Goal: Task Accomplishment & Management: Complete application form

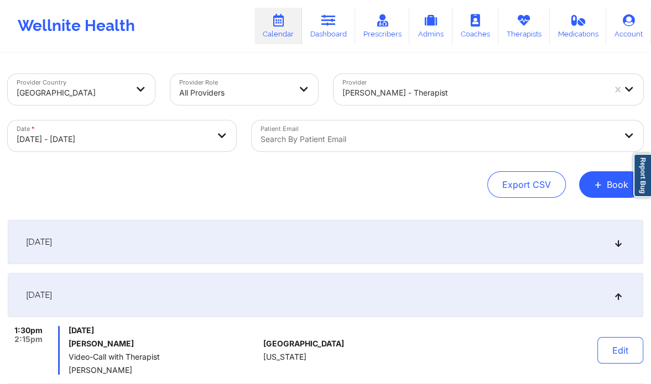
click at [266, 244] on div "[DATE]" at bounding box center [325, 242] width 635 height 44
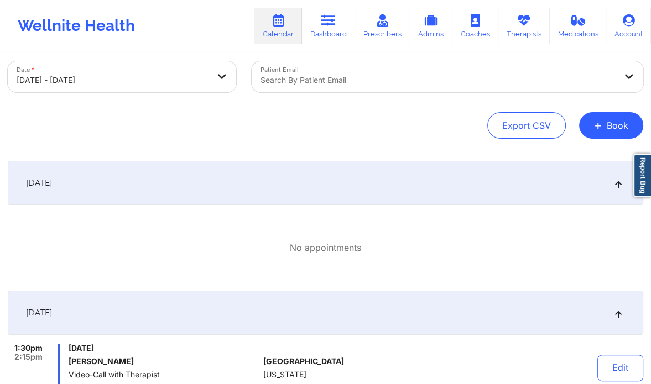
scroll to position [60, 0]
click at [613, 123] on button "+ Book" at bounding box center [611, 125] width 64 height 27
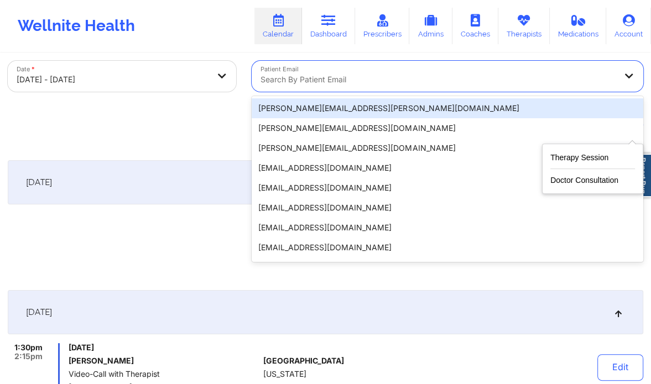
click at [361, 75] on div at bounding box center [437, 79] width 355 height 13
paste input "[EMAIL_ADDRESS][DOMAIN_NAME]"
type input "[EMAIL_ADDRESS][DOMAIN_NAME]"
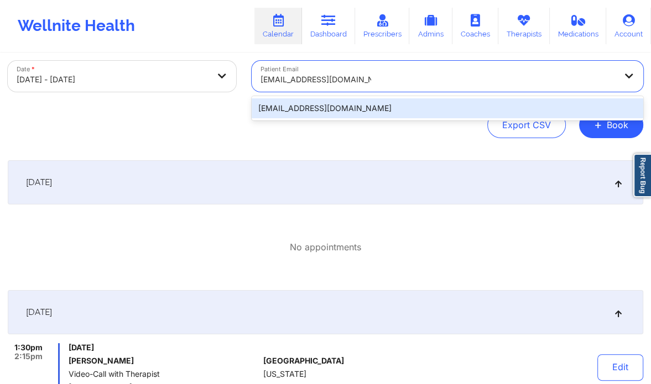
click at [314, 104] on div "[EMAIL_ADDRESS][DOMAIN_NAME]" at bounding box center [447, 108] width 391 height 20
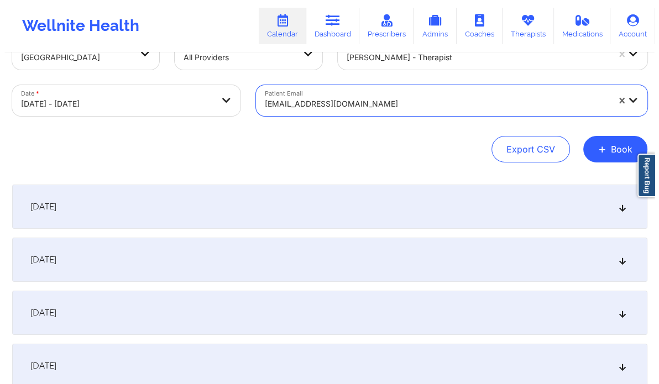
scroll to position [0, 0]
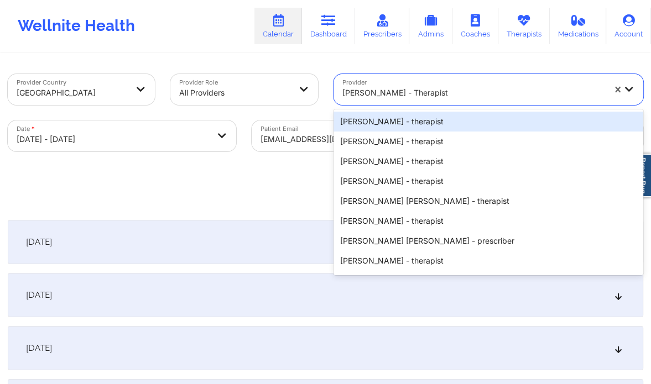
click at [387, 101] on div "[PERSON_NAME] - therapist" at bounding box center [473, 93] width 263 height 24
paste input "[PERSON_NAME]"
type input "[PERSON_NAME]"
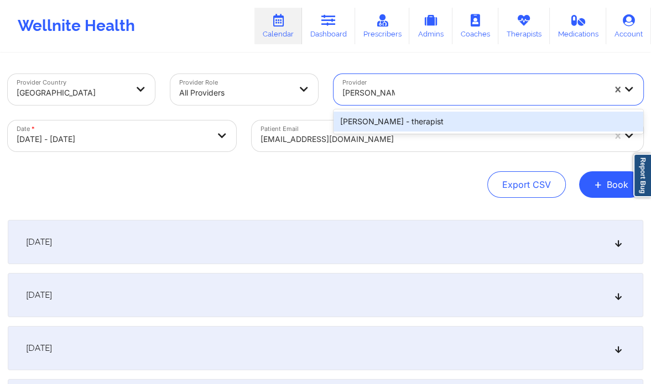
click at [358, 125] on div "[PERSON_NAME] - therapist" at bounding box center [488, 122] width 310 height 20
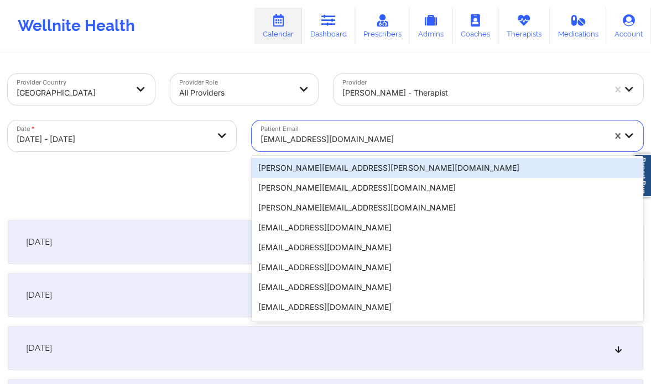
click at [378, 134] on div at bounding box center [432, 139] width 344 height 13
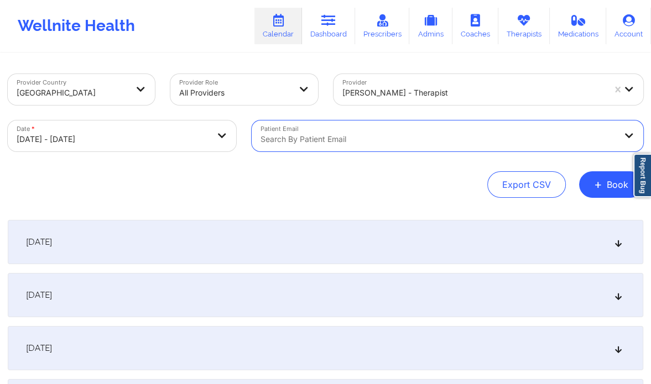
click at [311, 137] on div at bounding box center [437, 139] width 355 height 13
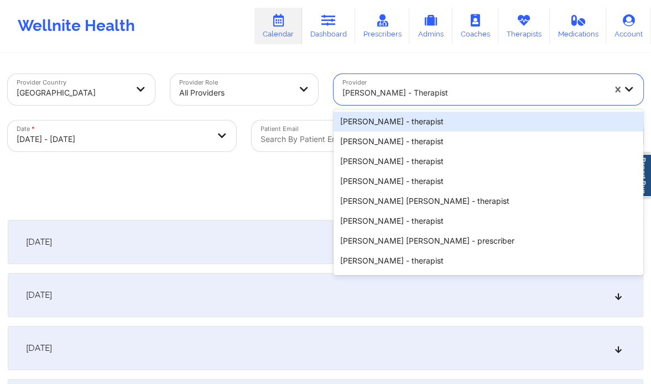
click at [442, 102] on div "[PERSON_NAME] - therapist" at bounding box center [473, 93] width 263 height 24
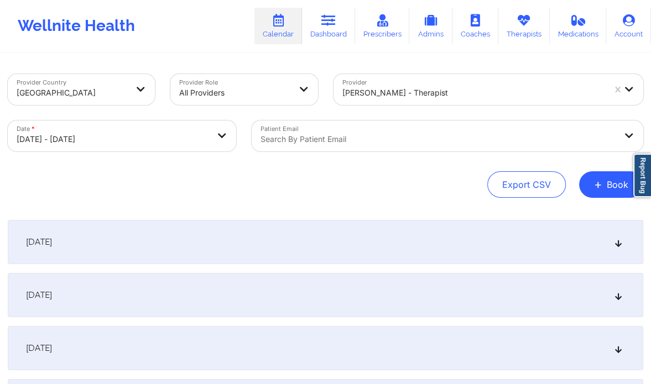
click at [183, 185] on div "Export CSV + Book" at bounding box center [325, 184] width 635 height 27
click at [602, 181] on span "+" at bounding box center [598, 184] width 8 height 6
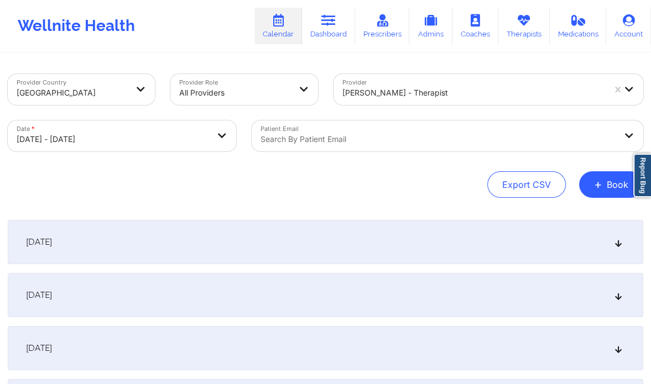
select select "2025-9"
select select "2025-10"
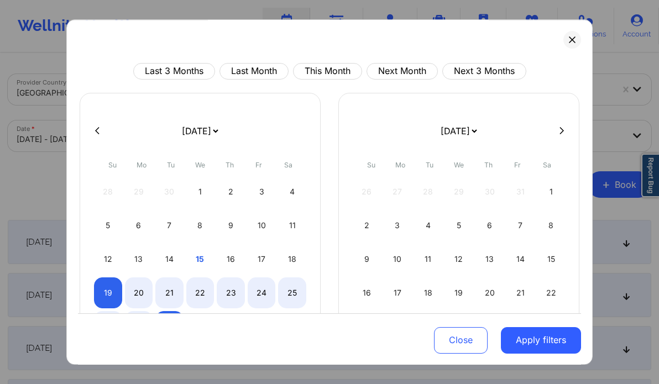
click at [560, 132] on icon at bounding box center [562, 131] width 4 height 8
select select "2025-10"
select select "2025-11"
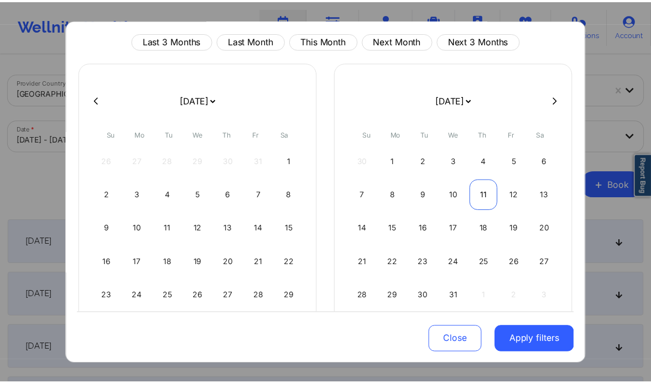
scroll to position [45, 0]
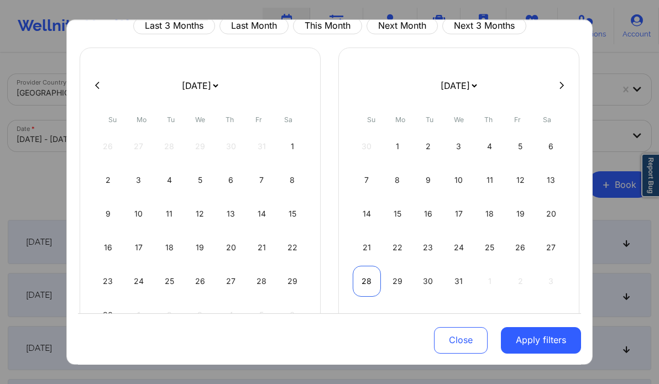
click at [358, 284] on div "28" at bounding box center [367, 281] width 28 height 31
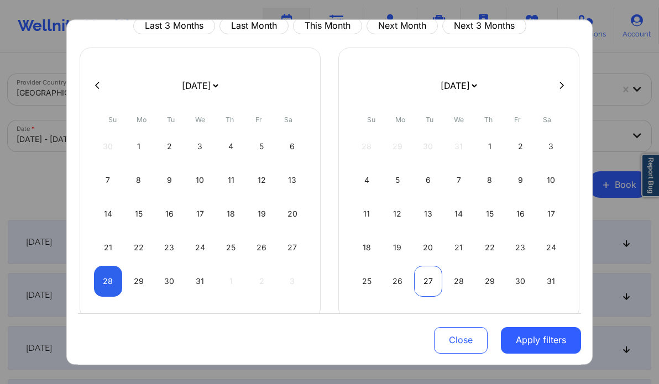
select select "2025-11"
select select "2026-0"
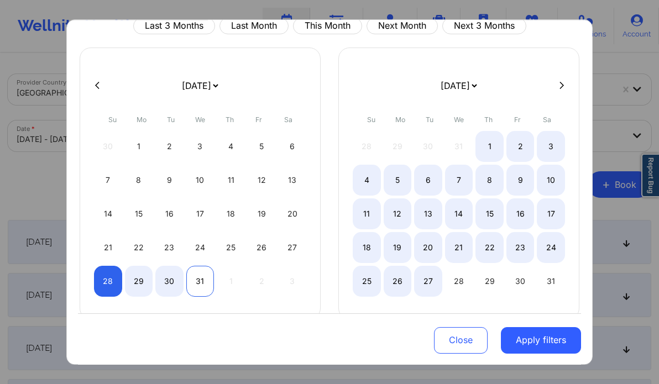
select select "2025-11"
select select "2026-0"
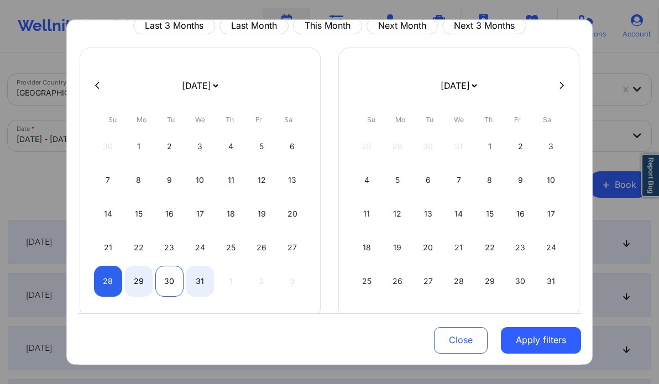
select select "2025-11"
select select "2026-0"
click at [175, 283] on div "30" at bounding box center [169, 281] width 28 height 31
select select "2025-11"
select select "2026-0"
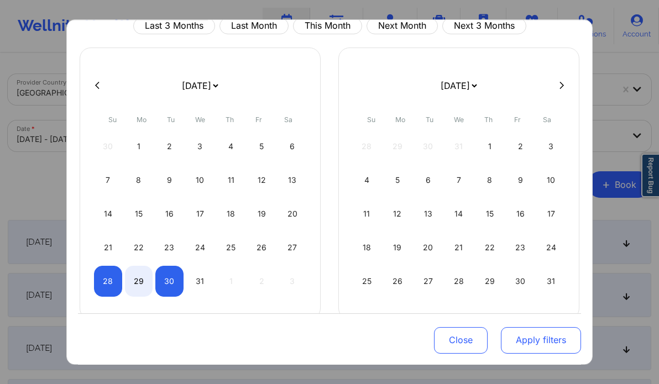
click at [520, 336] on button "Apply filters" at bounding box center [541, 340] width 80 height 27
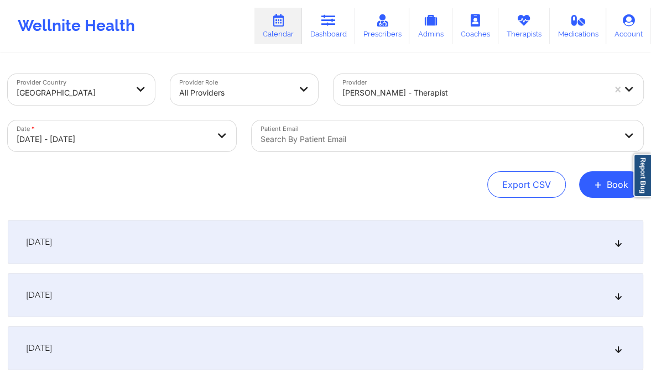
click at [619, 295] on icon at bounding box center [618, 295] width 9 height 8
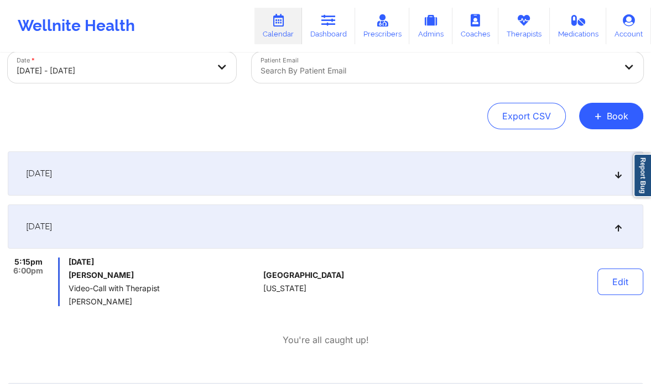
scroll to position [71, 0]
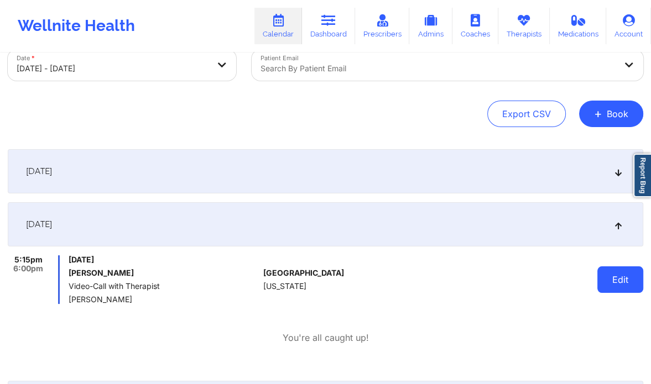
click at [599, 269] on button "Edit" at bounding box center [620, 280] width 46 height 27
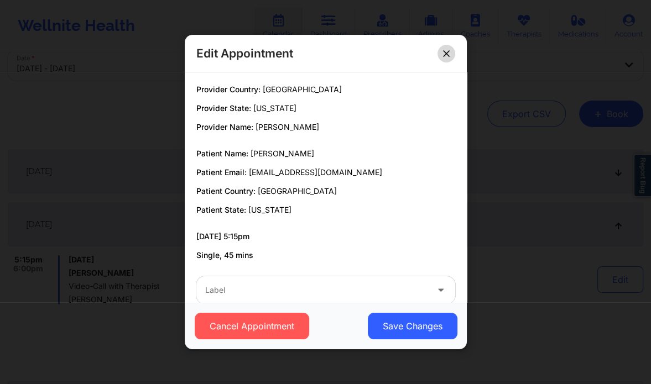
click at [450, 56] on button at bounding box center [446, 54] width 18 height 18
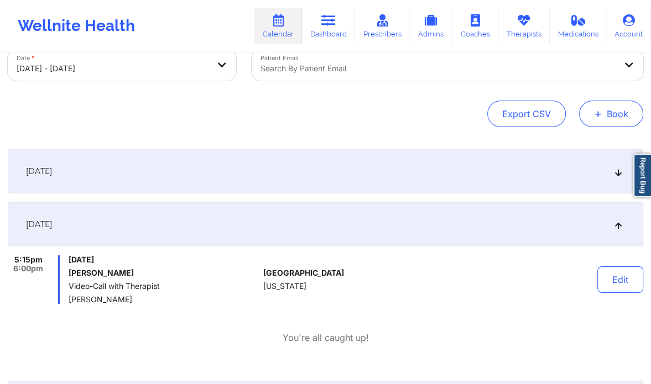
click at [591, 112] on button "+ Book" at bounding box center [611, 114] width 64 height 27
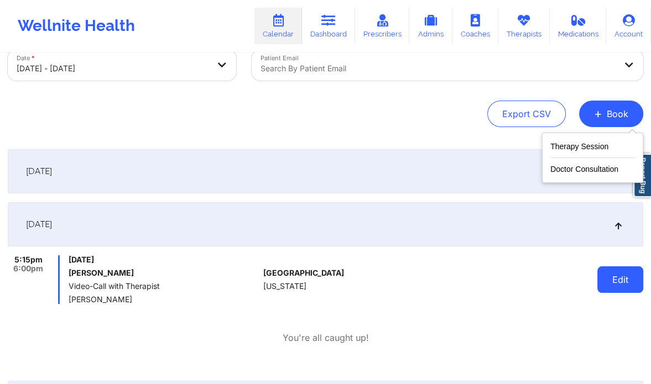
click at [617, 285] on button "Edit" at bounding box center [620, 280] width 46 height 27
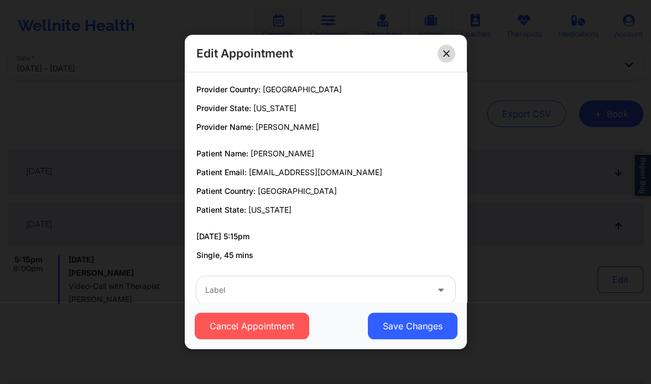
click at [451, 56] on button at bounding box center [446, 54] width 18 height 18
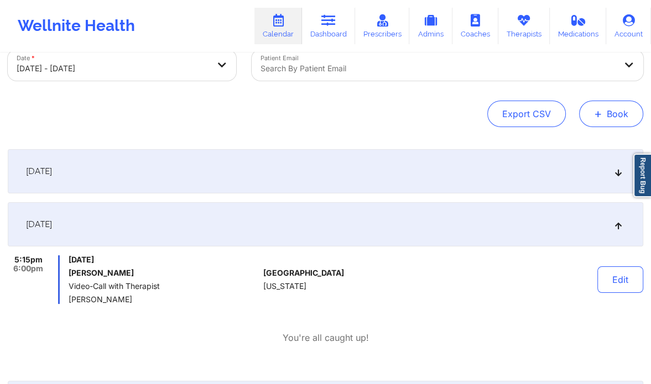
click at [617, 115] on button "+ Book" at bounding box center [611, 114] width 64 height 27
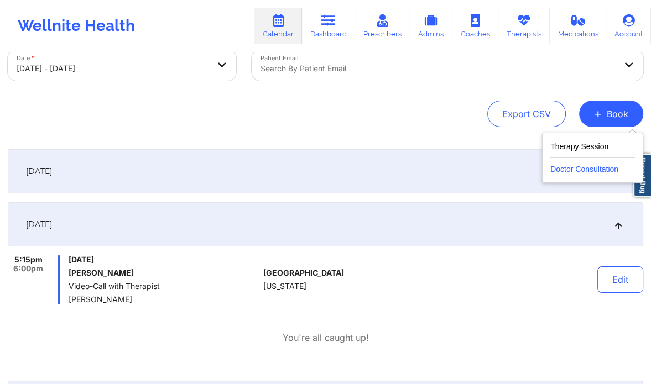
click at [576, 159] on button "Doctor Consultation" at bounding box center [592, 167] width 85 height 18
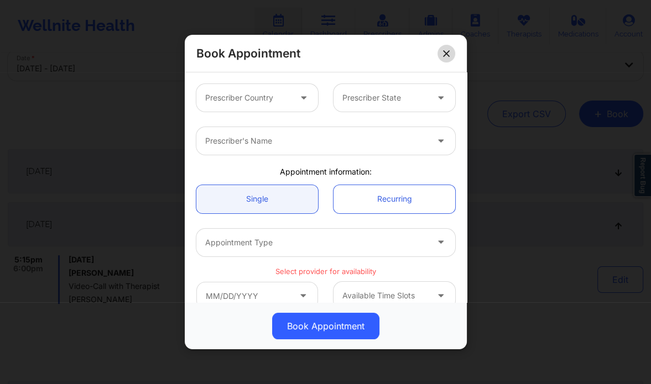
click at [438, 49] on button at bounding box center [446, 54] width 18 height 18
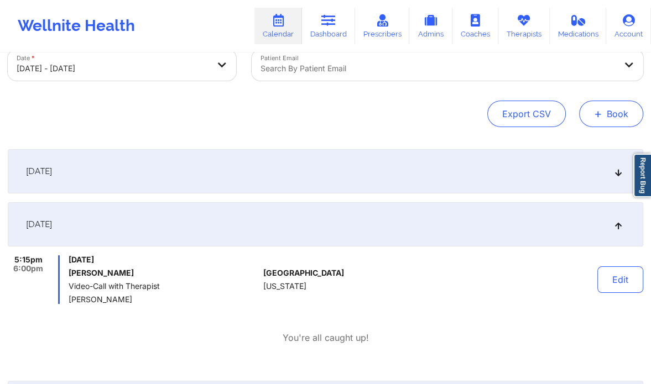
click at [602, 111] on span "+" at bounding box center [598, 114] width 8 height 6
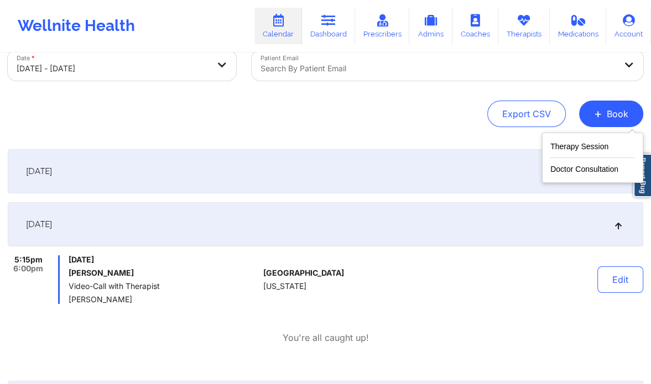
scroll to position [0, 0]
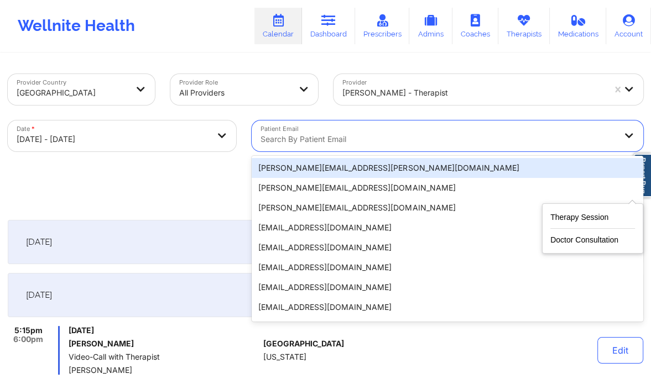
click at [299, 134] on div at bounding box center [437, 139] width 355 height 13
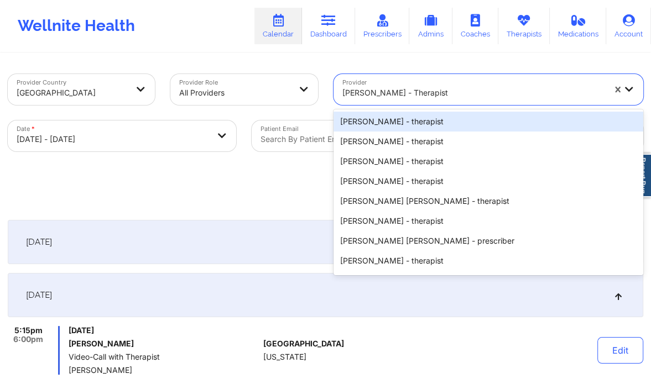
click at [373, 93] on div at bounding box center [473, 92] width 263 height 13
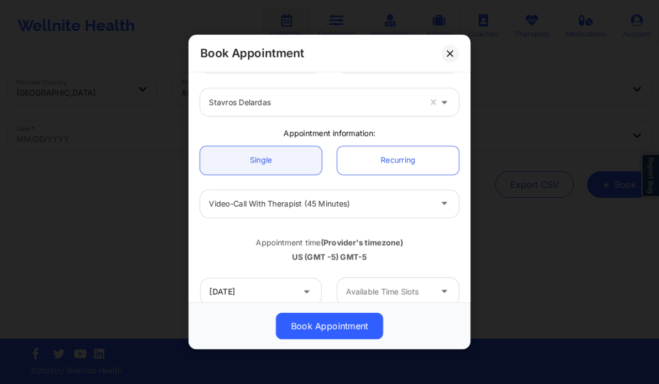
scroll to position [38, 0]
click at [296, 206] on div at bounding box center [320, 205] width 222 height 13
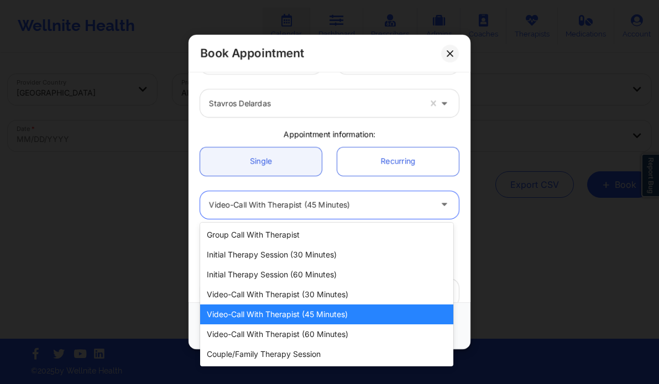
paste input "6/15/2026"
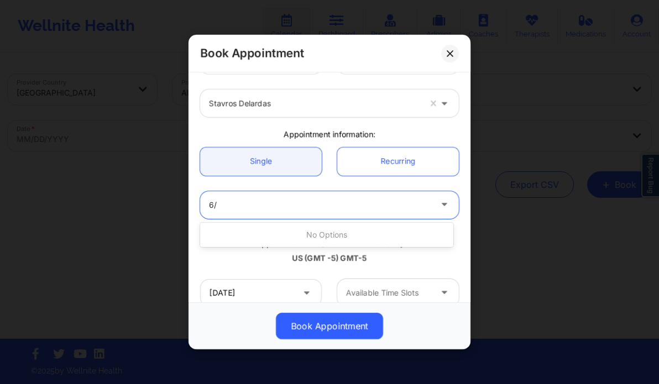
type input "6"
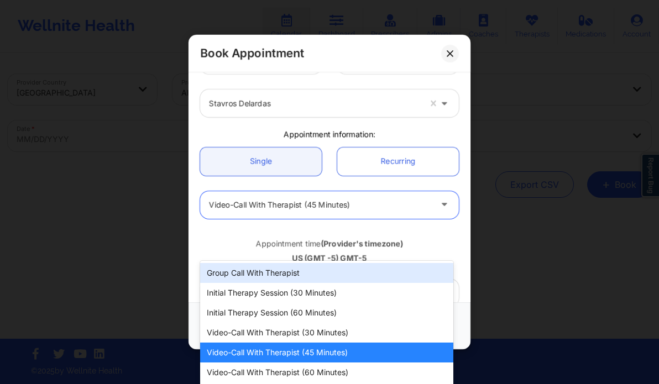
scroll to position [0, 0]
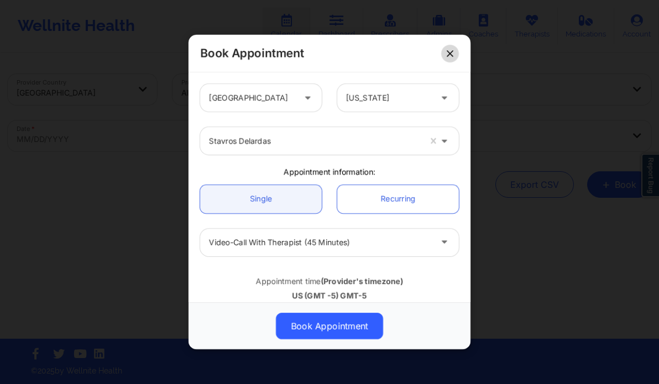
click at [449, 54] on icon at bounding box center [450, 53] width 6 height 6
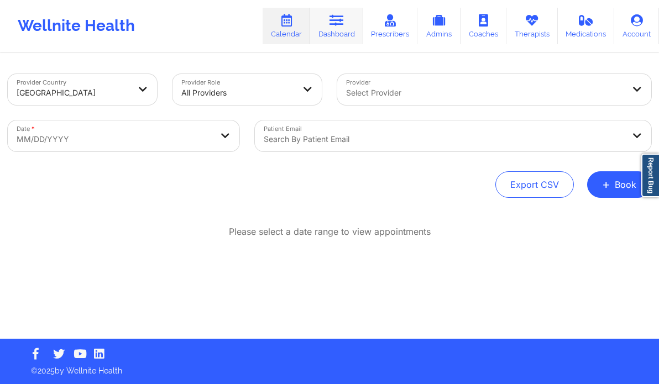
click at [343, 25] on icon at bounding box center [337, 20] width 14 height 12
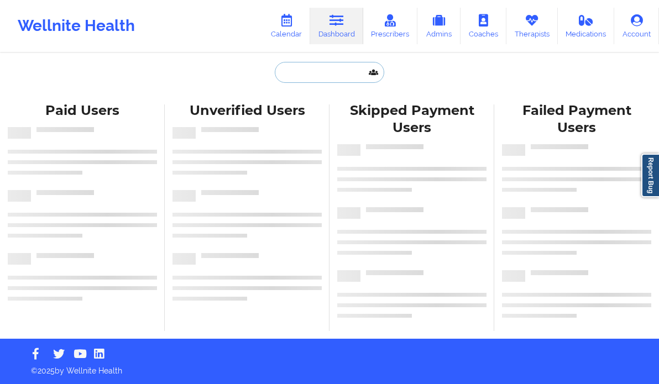
click at [316, 72] on input "text" at bounding box center [329, 72] width 109 height 21
paste input "[PERSON_NAME]"
type input "[PERSON_NAME]"
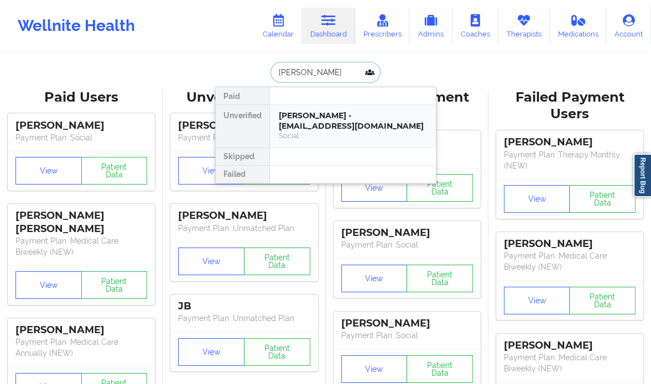
click at [357, 111] on div "Adam J Rifas - adamrifascontact@gmail.com" at bounding box center [353, 121] width 148 height 20
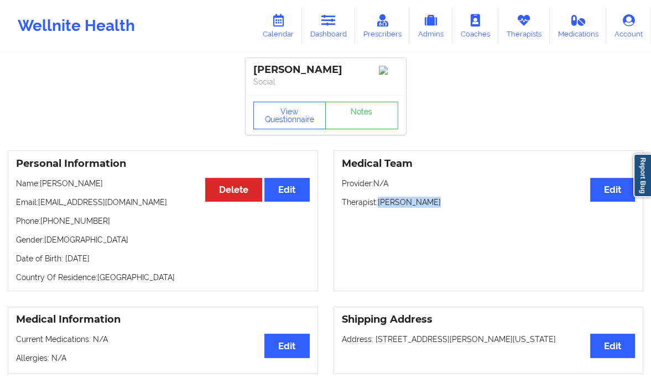
drag, startPoint x: 431, startPoint y: 202, endPoint x: 378, endPoint y: 202, distance: 53.1
click at [378, 202] on p "Therapist: Sharice White" at bounding box center [489, 202] width 294 height 11
copy p "[PERSON_NAME]"
click at [265, 25] on link "Calendar" at bounding box center [278, 26] width 48 height 36
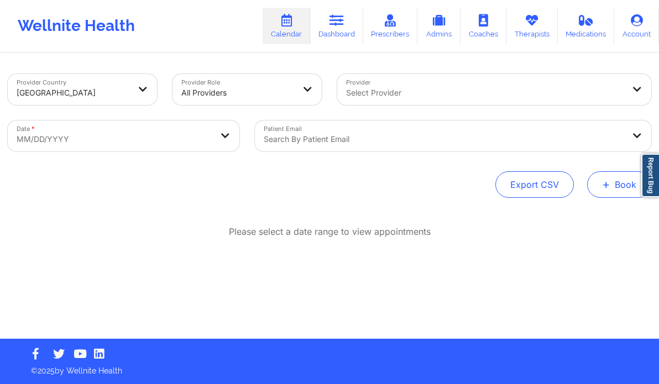
click at [599, 181] on button "+ Book" at bounding box center [619, 184] width 64 height 27
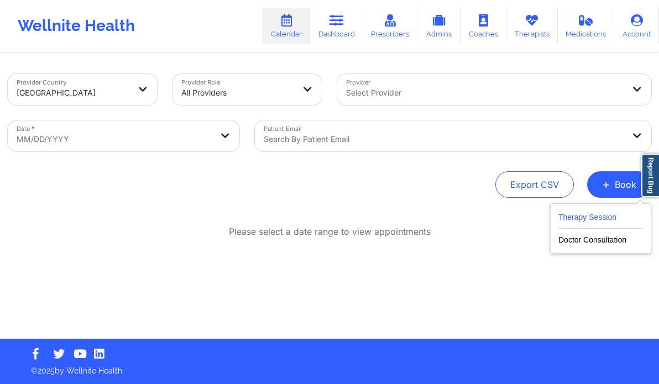
click at [590, 214] on button "Therapy Session" at bounding box center [600, 220] width 85 height 18
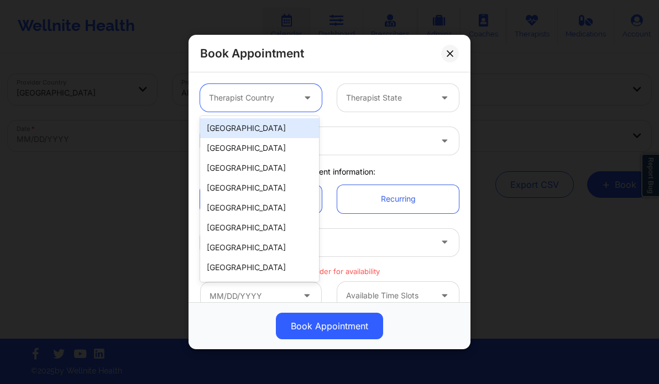
click at [285, 95] on div at bounding box center [251, 97] width 85 height 13
click at [259, 128] on div "[GEOGRAPHIC_DATA]" at bounding box center [259, 128] width 119 height 20
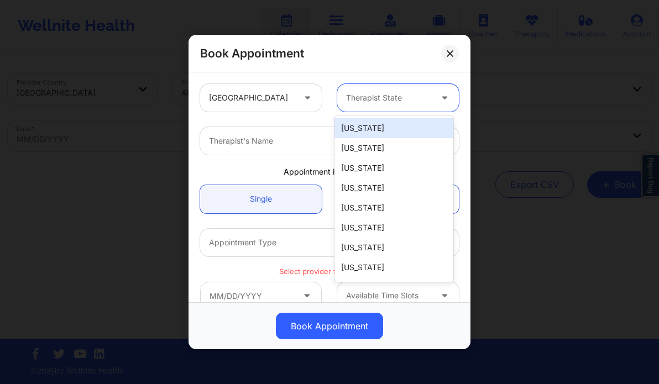
click at [362, 95] on div at bounding box center [388, 97] width 85 height 13
type input "new y"
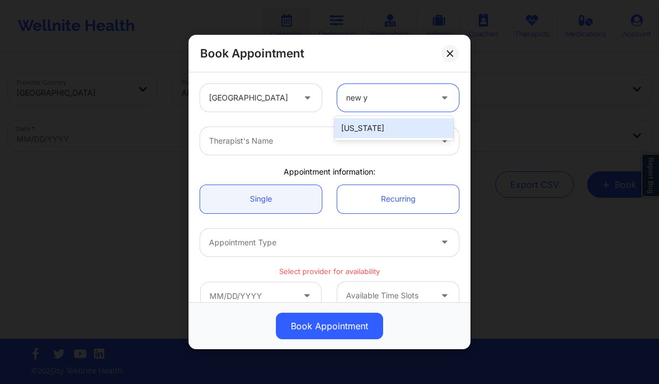
click at [357, 128] on div "[US_STATE]" at bounding box center [394, 128] width 119 height 20
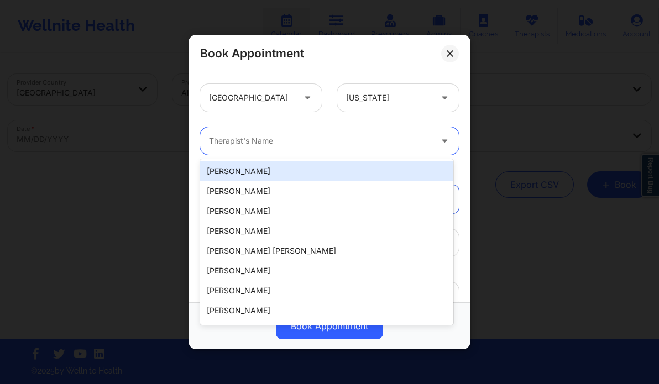
click at [294, 147] on div at bounding box center [320, 140] width 222 height 13
paste input "[PERSON_NAME]"
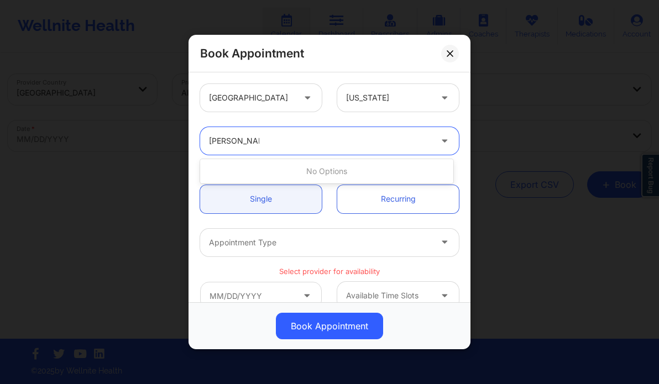
click at [243, 138] on input "[PERSON_NAME]" at bounding box center [234, 140] width 50 height 11
paste input "[PERSON_NAME]"
type input "[PERSON_NAME]"
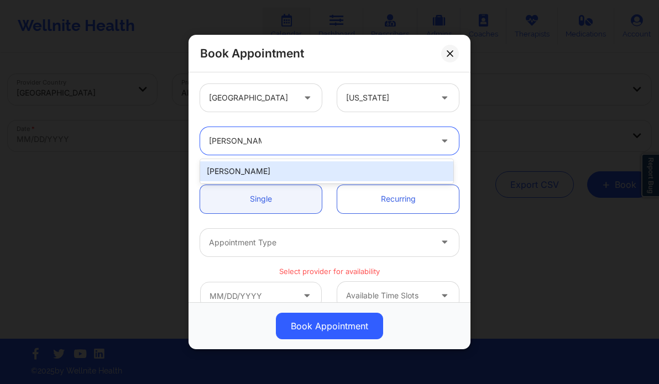
click at [300, 173] on div "[PERSON_NAME]" at bounding box center [326, 171] width 253 height 20
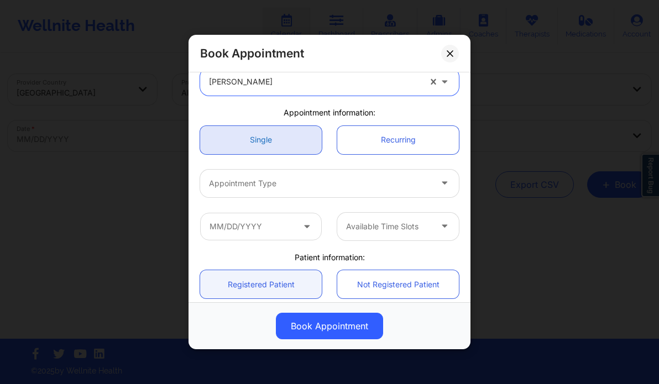
scroll to position [62, 0]
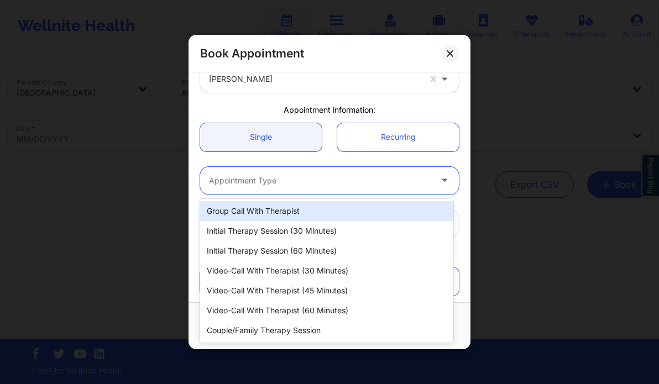
click at [279, 184] on div at bounding box center [320, 180] width 222 height 13
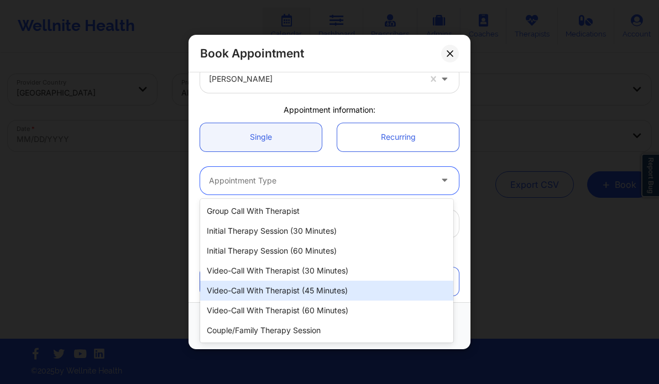
click at [322, 292] on div "Video-Call with Therapist (45 minutes)" at bounding box center [326, 291] width 253 height 20
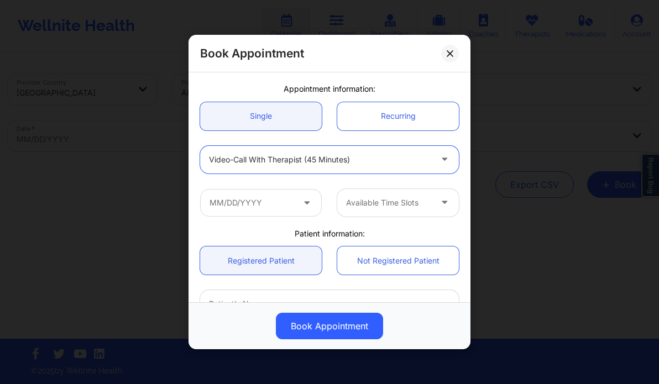
scroll to position [92, 0]
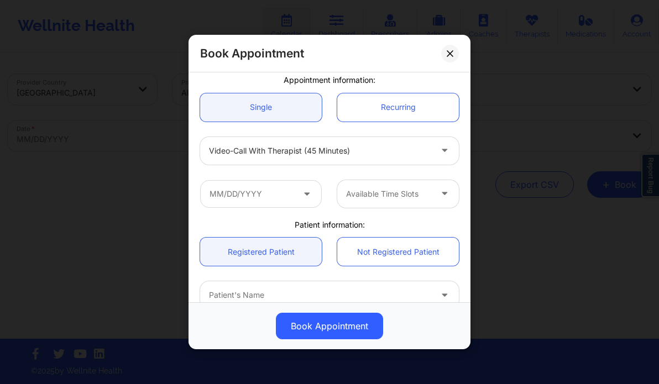
click at [307, 197] on span at bounding box center [307, 194] width 13 height 14
click at [288, 194] on input "text" at bounding box center [261, 194] width 122 height 28
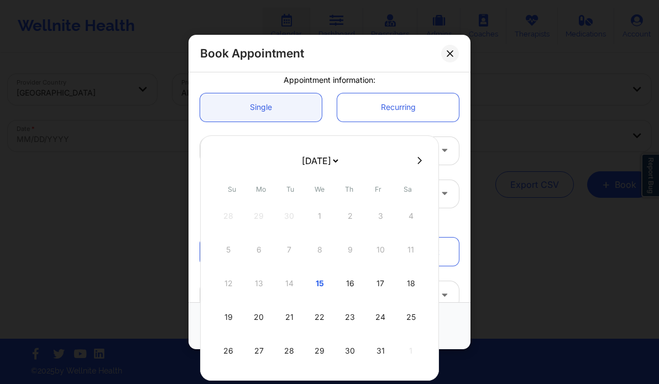
click at [411, 155] on div at bounding box center [319, 160] width 239 height 17
click at [417, 164] on icon at bounding box center [419, 160] width 4 height 8
select select "2025-10"
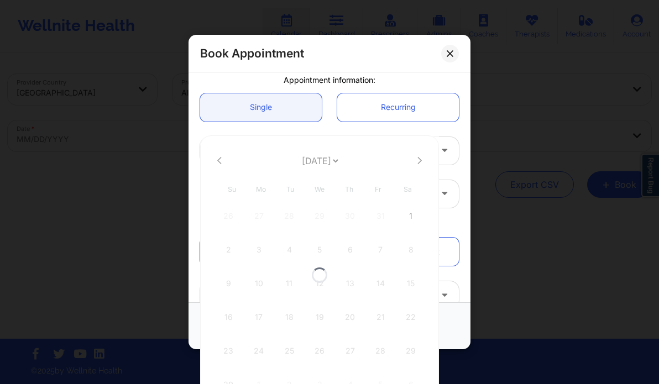
select select "2025-10"
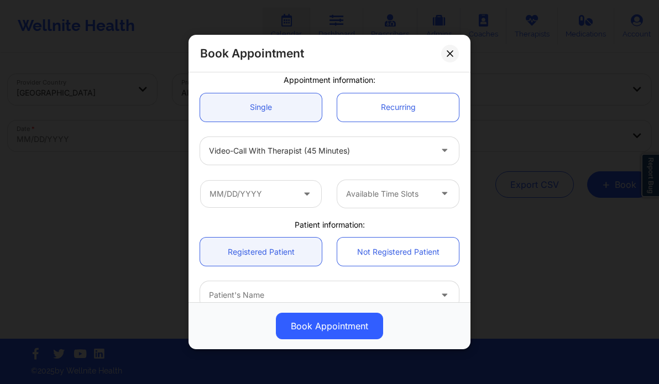
click at [324, 126] on div "Single Recurring" at bounding box center [329, 108] width 274 height 44
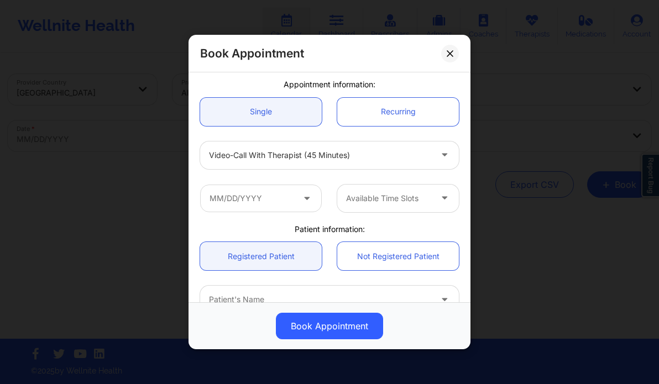
scroll to position [88, 0]
click at [263, 193] on input "text" at bounding box center [261, 198] width 122 height 28
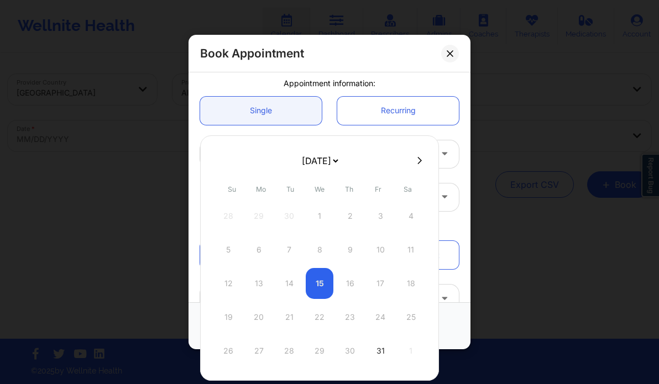
click at [417, 156] on button at bounding box center [419, 160] width 11 height 9
select select "2025-10"
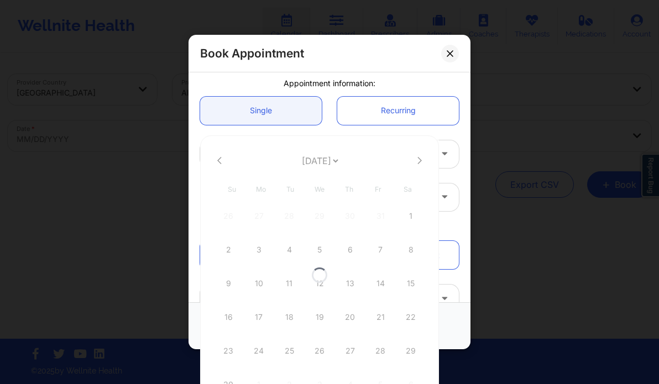
click at [417, 155] on div at bounding box center [319, 274] width 239 height 279
select select "2025-10"
click at [417, 163] on icon at bounding box center [419, 160] width 4 height 8
select select "2025-11"
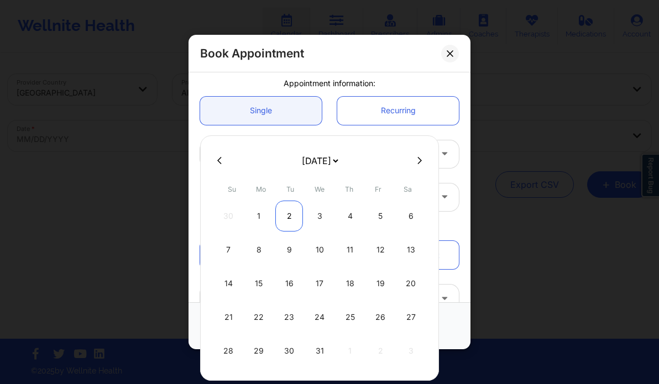
click at [281, 215] on div "2" at bounding box center [289, 216] width 28 height 31
type input "12/02/2025"
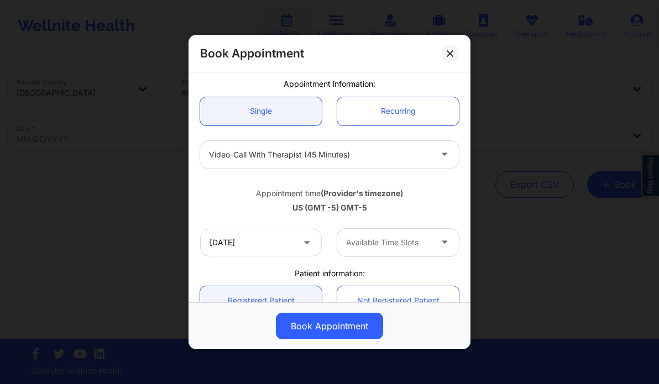
scroll to position [108, 0]
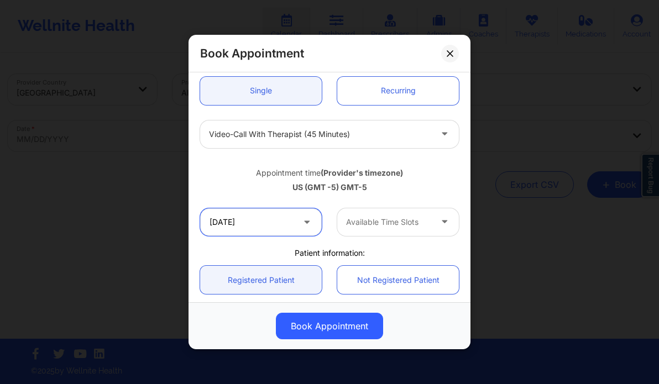
click at [254, 218] on input "12/02/2025" at bounding box center [261, 222] width 122 height 28
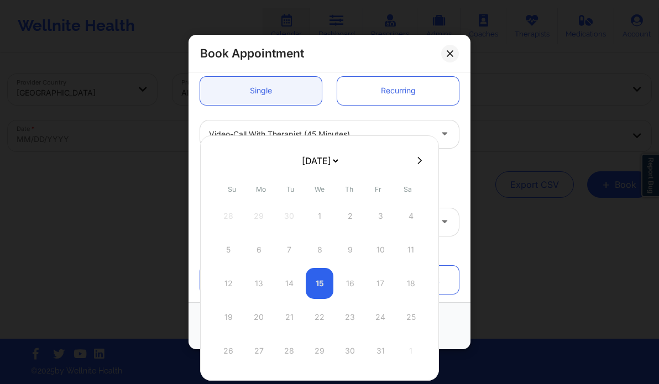
click at [417, 156] on icon at bounding box center [419, 160] width 4 height 8
select select "2025-10"
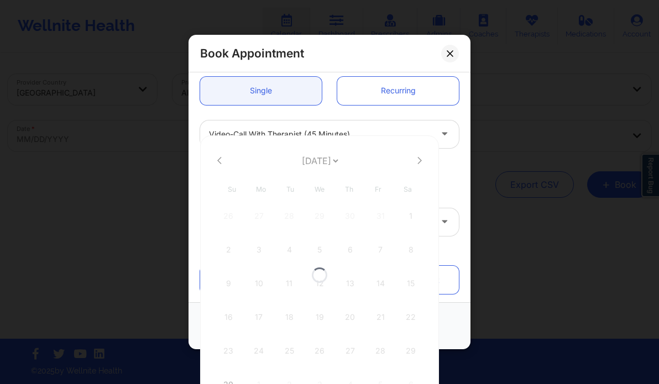
click at [414, 156] on div at bounding box center [319, 274] width 239 height 279
select select "2025-10"
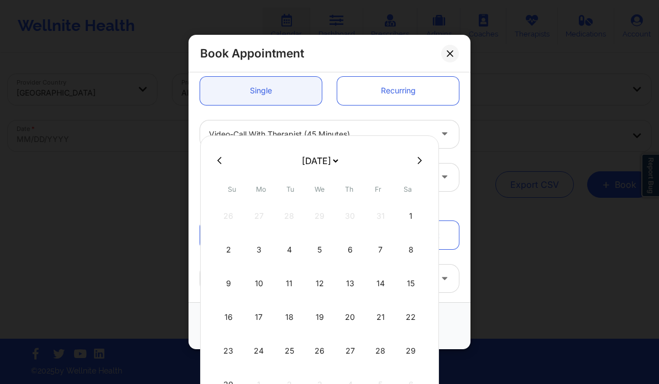
click at [414, 160] on button at bounding box center [419, 160] width 11 height 9
select select "2025-11"
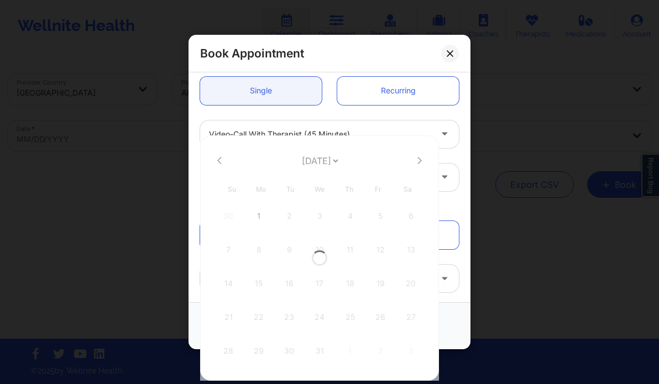
select select "2025-11"
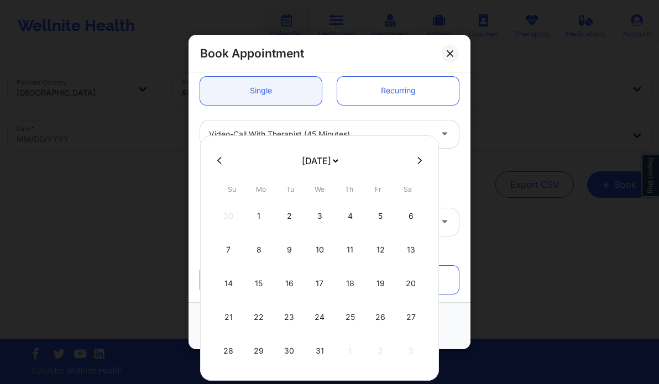
click at [419, 164] on button at bounding box center [419, 160] width 11 height 9
select select "2026-0"
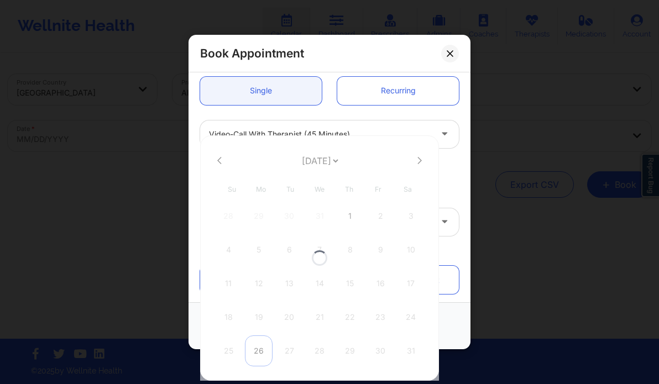
select select "2026-0"
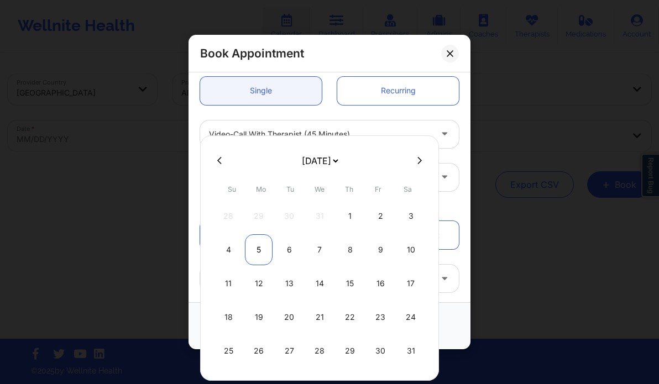
click at [253, 244] on div "5" at bounding box center [259, 249] width 28 height 31
type input "01/05/2026"
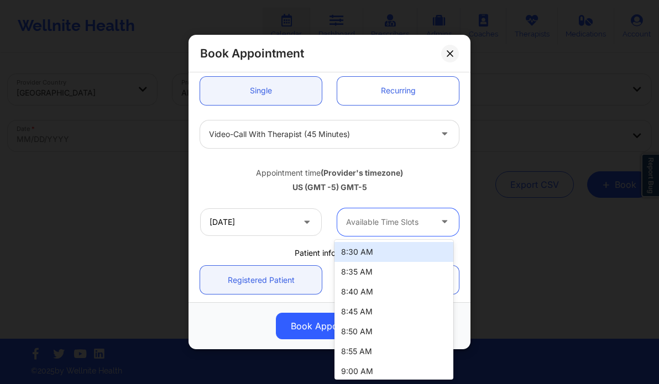
click at [383, 212] on div "Available Time Slots" at bounding box center [384, 222] width 95 height 28
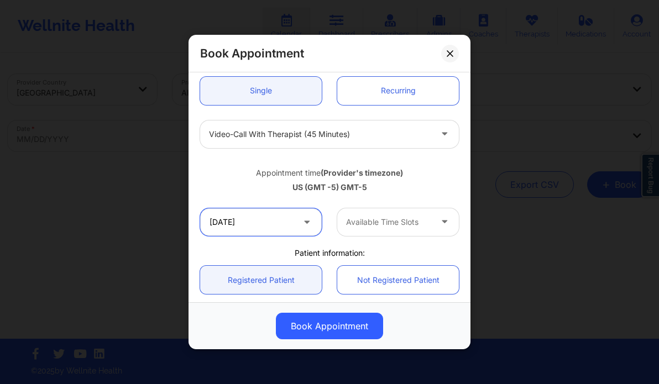
click at [226, 220] on input "01/05/2026" at bounding box center [261, 222] width 122 height 28
click at [197, 127] on div "Video-Call with Therapist (45 minutes)" at bounding box center [329, 135] width 274 height 28
click at [387, 222] on div at bounding box center [388, 222] width 85 height 13
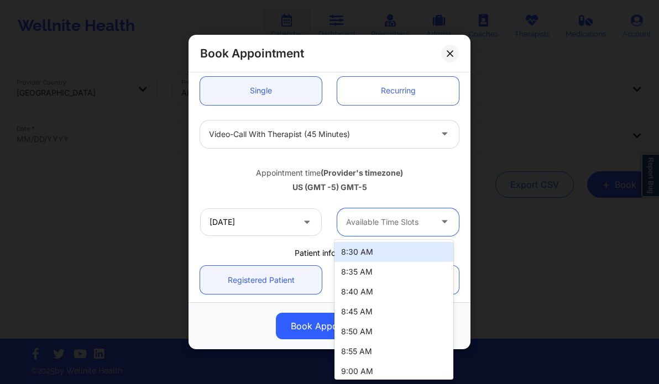
click at [375, 222] on div at bounding box center [388, 222] width 85 height 13
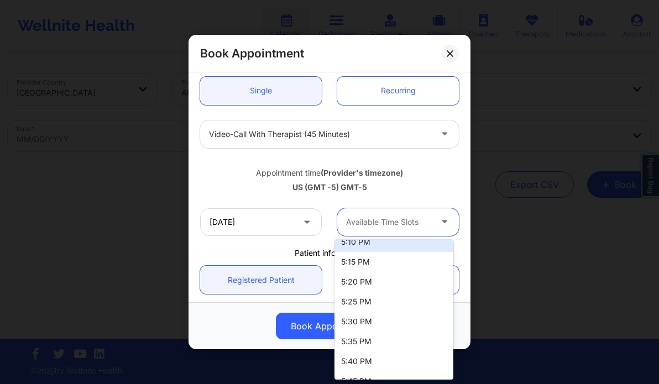
scroll to position [2081, 0]
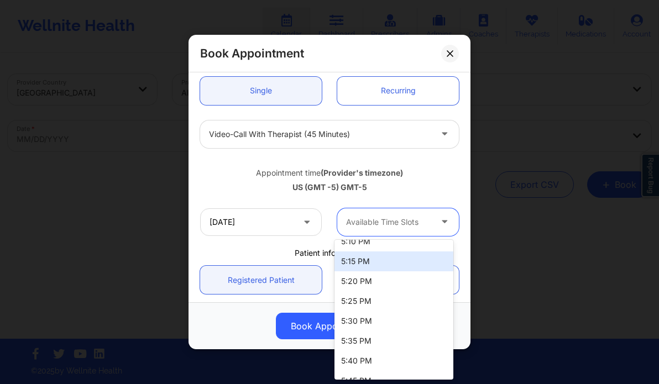
click at [359, 262] on div "5:15 PM" at bounding box center [394, 262] width 119 height 20
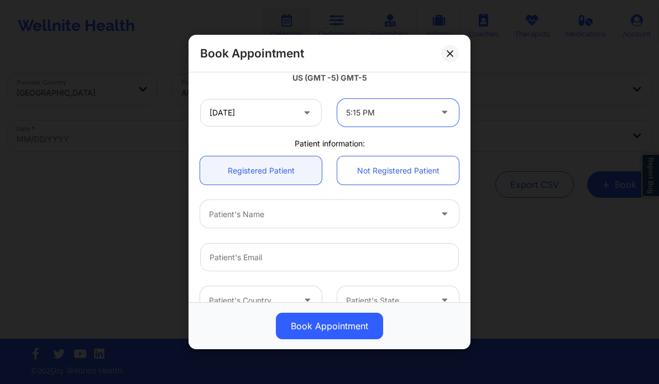
scroll to position [218, 0]
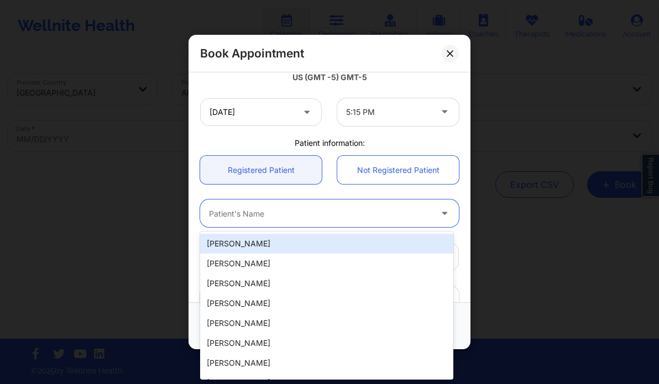
click at [316, 218] on div at bounding box center [320, 213] width 222 height 13
paste input "Alberto Gutierrez-Casso"
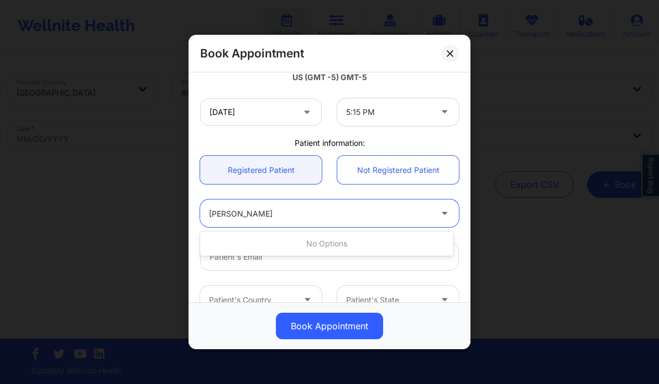
click at [271, 211] on input "Alberto Gutierrez-Casso" at bounding box center [254, 213] width 90 height 11
type input "Alberto Casso"
click at [298, 210] on div at bounding box center [320, 213] width 222 height 13
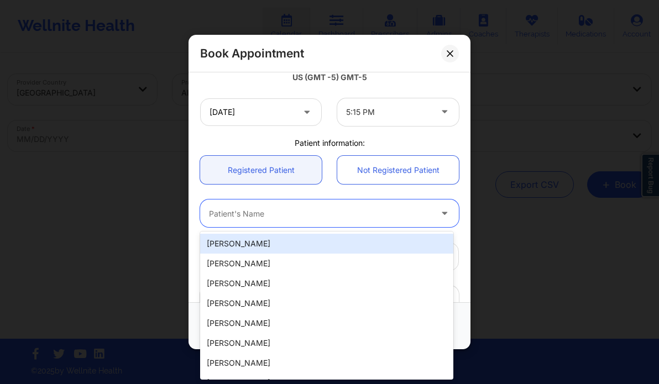
click at [298, 210] on div at bounding box center [320, 213] width 222 height 13
paste input "[PERSON_NAME]"
type input "[PERSON_NAME]"
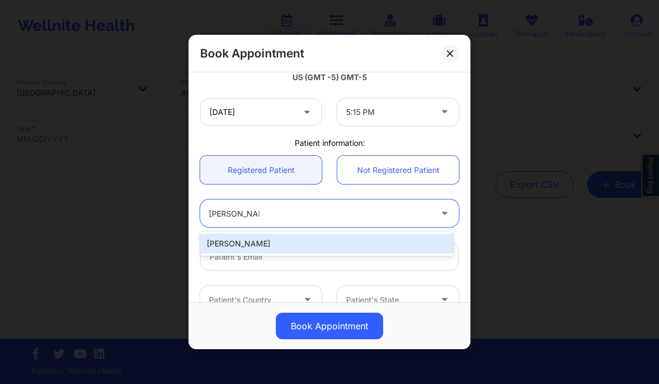
click at [254, 246] on div "[PERSON_NAME]" at bounding box center [326, 244] width 253 height 20
type input "[EMAIL_ADDRESS][DOMAIN_NAME]"
type input "+15166687768"
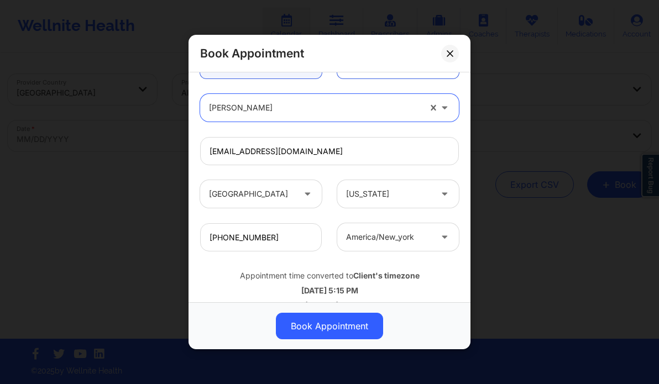
scroll to position [344, 0]
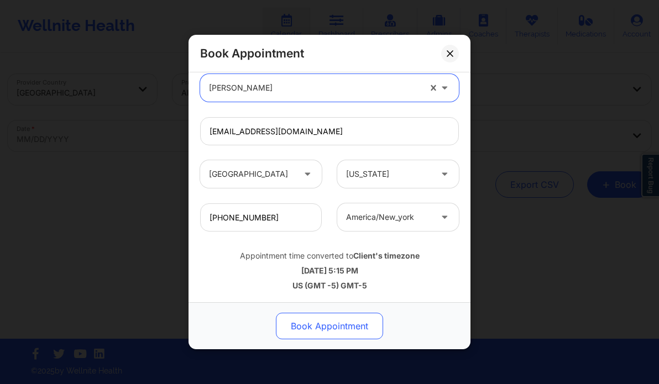
click at [310, 324] on button "Book Appointment" at bounding box center [329, 326] width 107 height 27
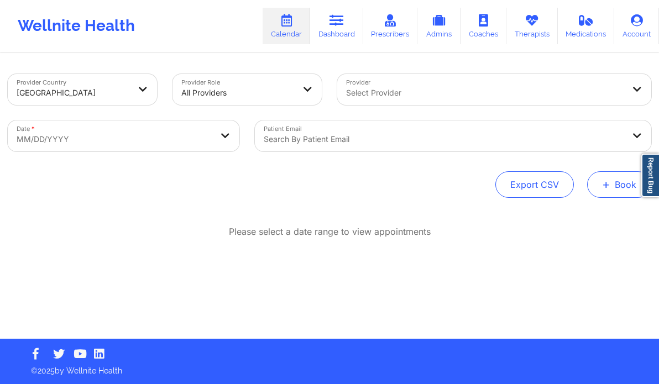
click at [611, 177] on button "+ Book" at bounding box center [619, 184] width 64 height 27
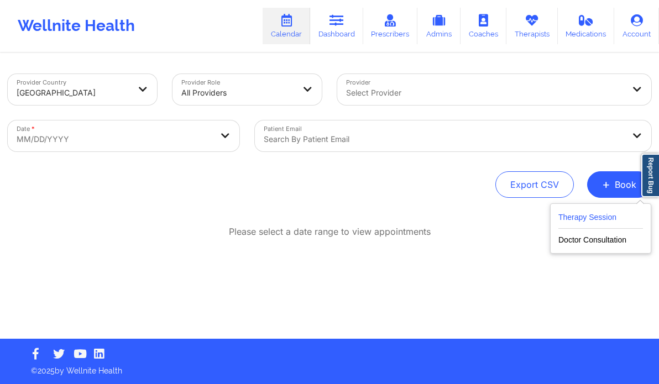
click at [575, 221] on button "Therapy Session" at bounding box center [600, 220] width 85 height 18
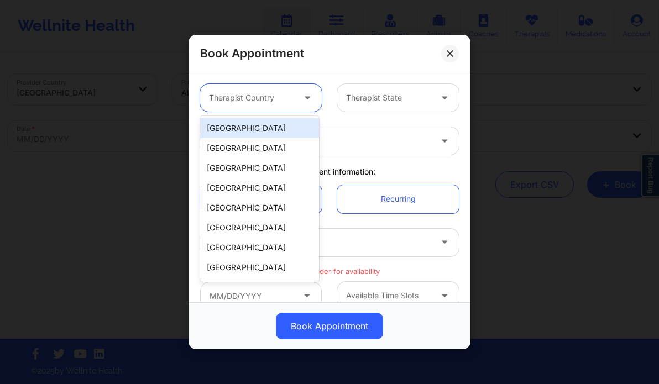
click at [255, 106] on div "Therapist Country" at bounding box center [247, 98] width 95 height 28
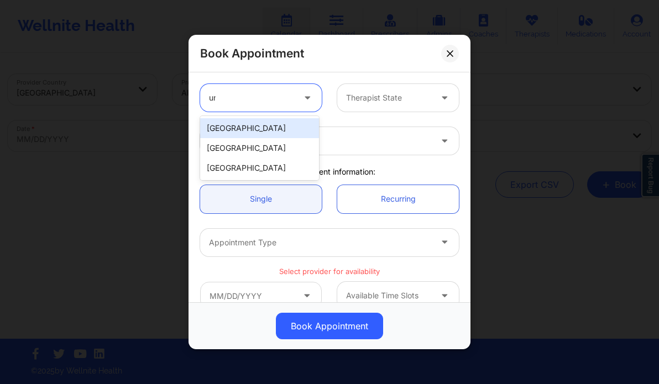
type input "uni"
click at [255, 120] on div "[GEOGRAPHIC_DATA]" at bounding box center [259, 128] width 119 height 20
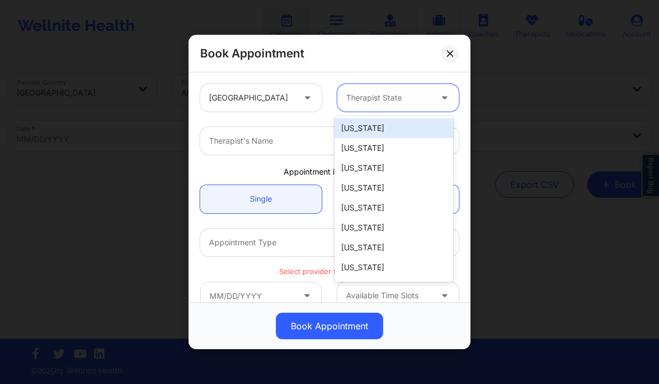
click at [361, 100] on div at bounding box center [388, 97] width 85 height 13
type input "new"
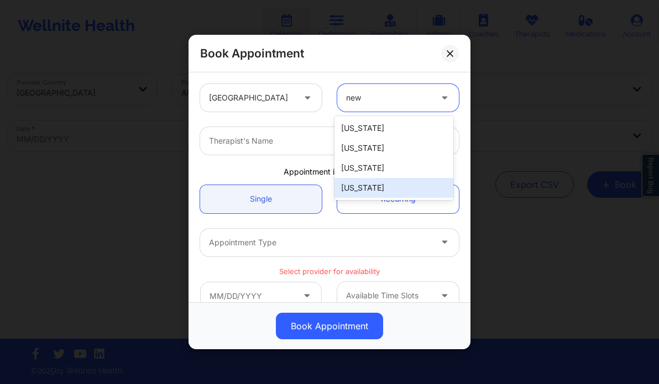
click at [358, 187] on div "[US_STATE]" at bounding box center [394, 188] width 119 height 20
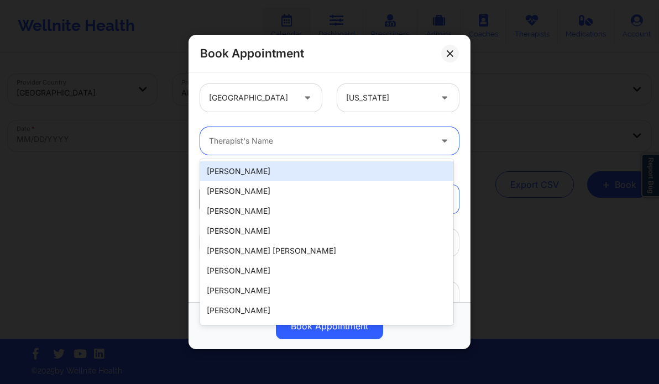
click at [292, 142] on div at bounding box center [320, 140] width 222 height 13
paste input "[PERSON_NAME]"
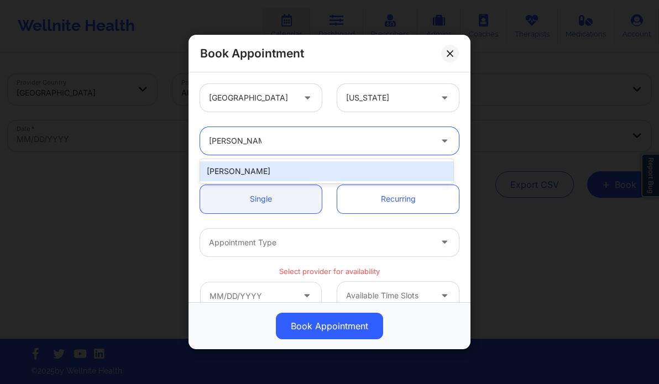
type input "[PERSON_NAME]"
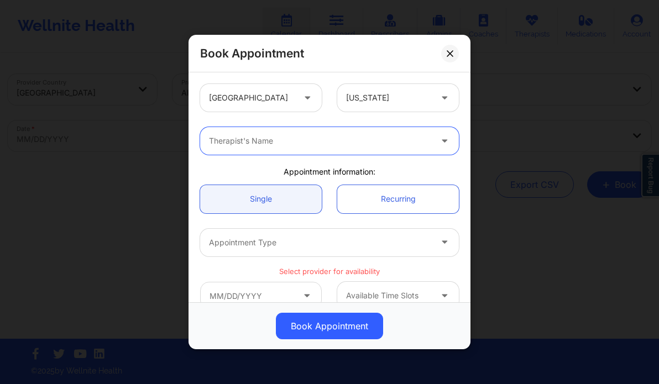
click at [297, 143] on div at bounding box center [320, 140] width 222 height 13
type input "sharice white"
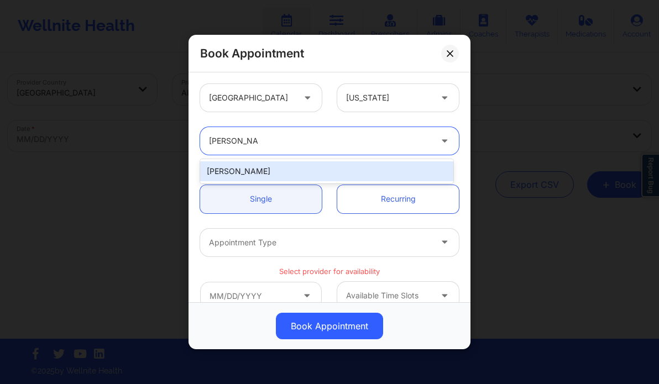
click at [316, 175] on div "[PERSON_NAME]" at bounding box center [326, 171] width 253 height 20
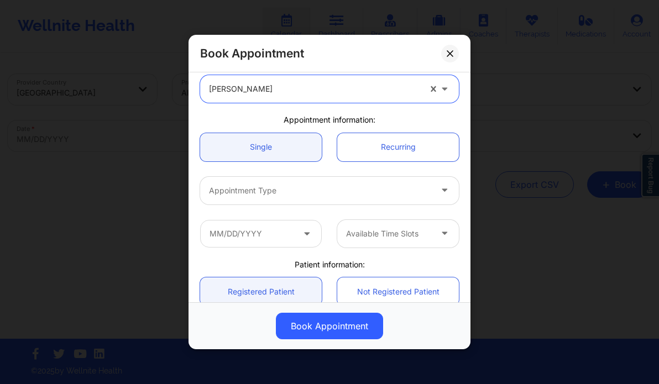
scroll to position [54, 0]
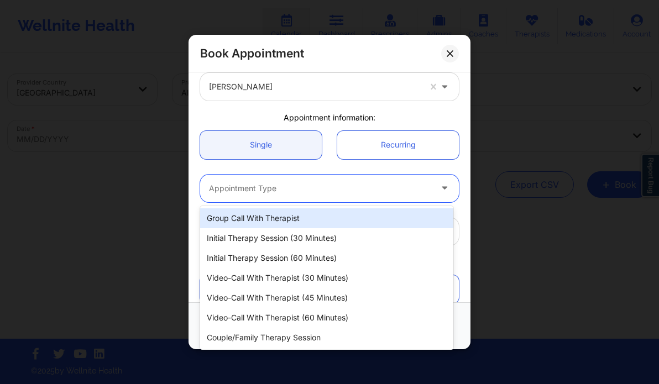
click at [268, 186] on div at bounding box center [320, 188] width 222 height 13
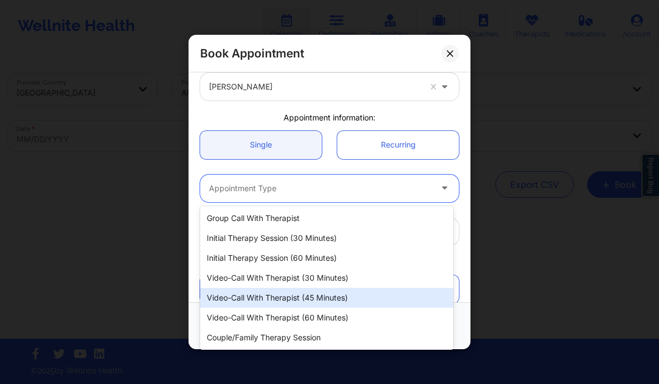
click at [292, 300] on div "Video-Call with Therapist (45 minutes)" at bounding box center [326, 298] width 253 height 20
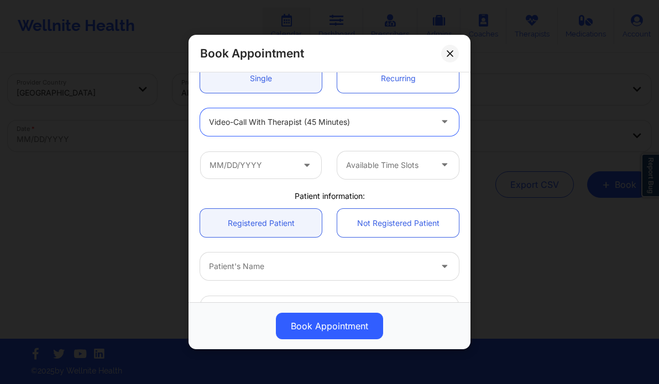
scroll to position [125, 0]
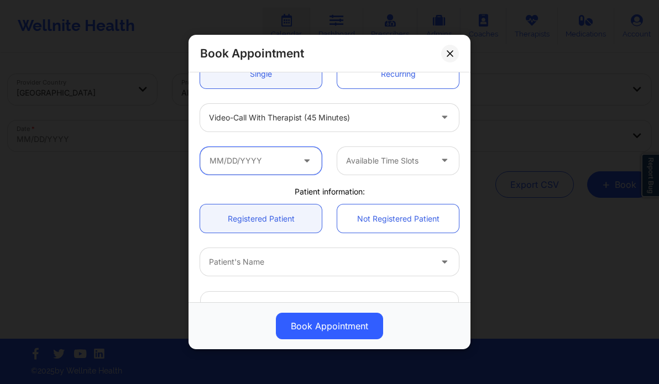
click at [274, 162] on input "text" at bounding box center [261, 161] width 122 height 28
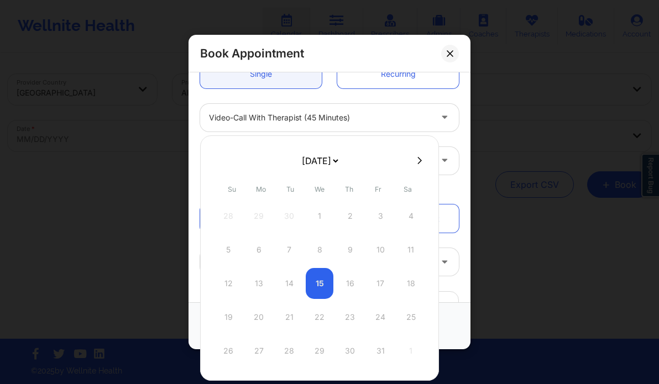
click at [417, 160] on icon at bounding box center [419, 160] width 4 height 8
select select "2025-10"
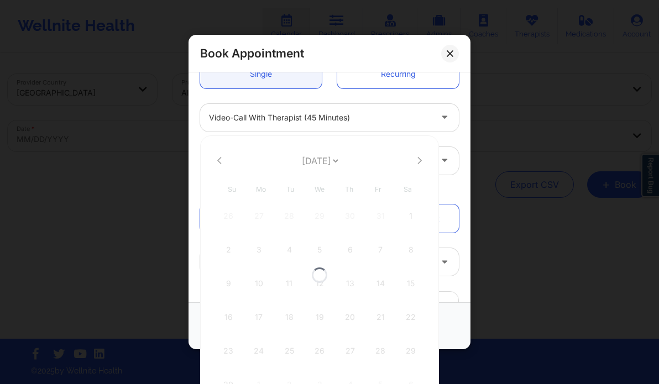
select select "2025-10"
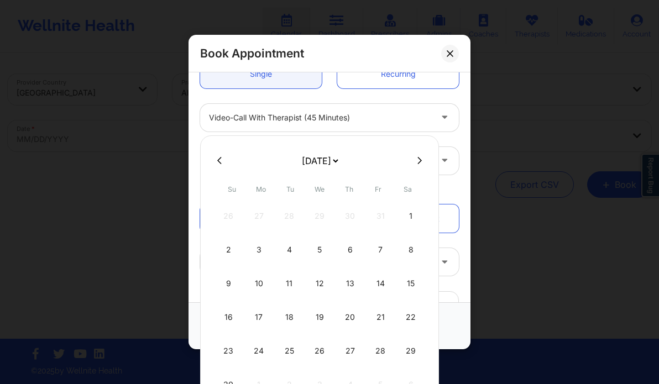
click at [417, 160] on icon at bounding box center [419, 160] width 4 height 8
select select "2025-11"
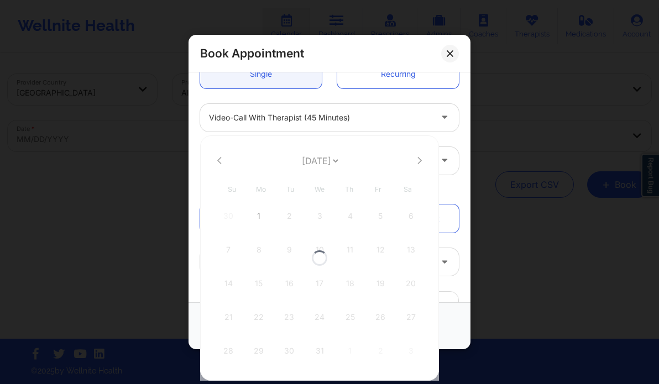
click at [414, 160] on div at bounding box center [319, 258] width 239 height 246
select select "2025-11"
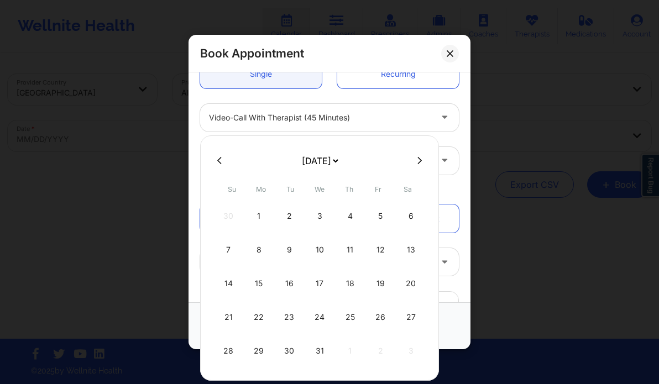
click at [417, 160] on icon at bounding box center [419, 160] width 4 height 8
select select "2026-0"
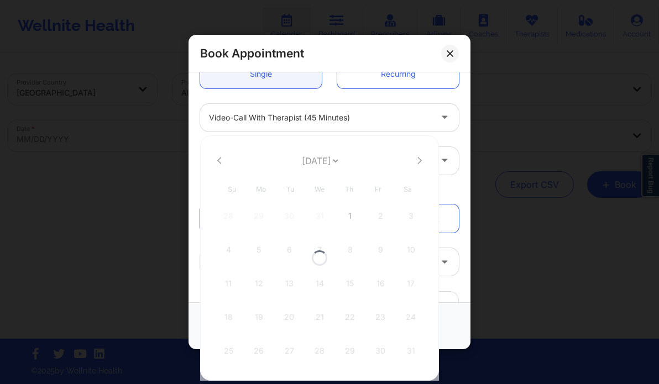
select select "2026-0"
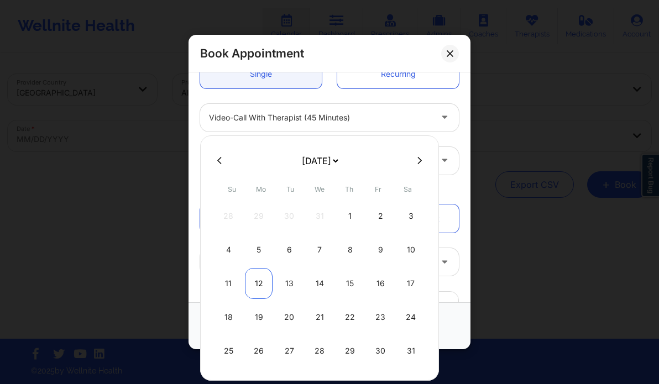
click at [260, 287] on div "12" at bounding box center [259, 283] width 28 height 31
type input "01/12/2026"
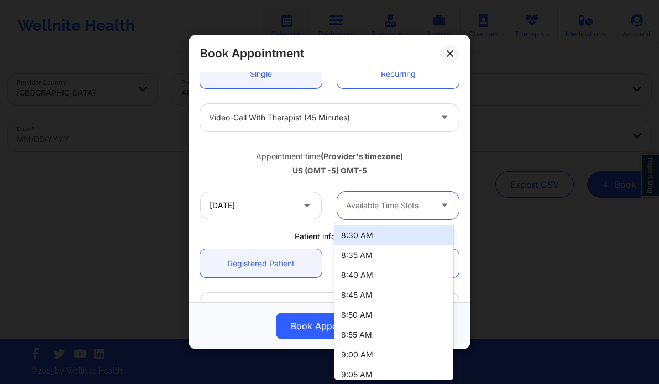
click at [359, 207] on div at bounding box center [388, 205] width 85 height 13
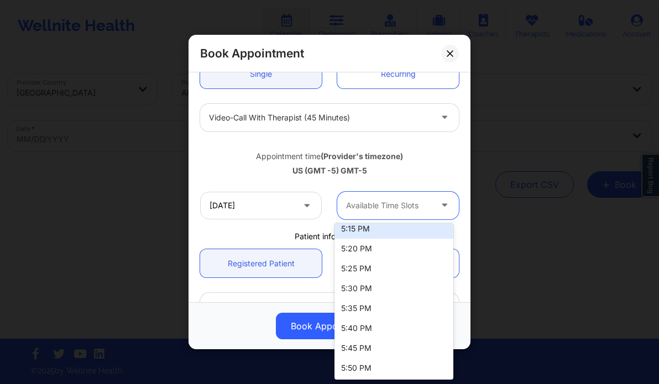
scroll to position [2042, 0]
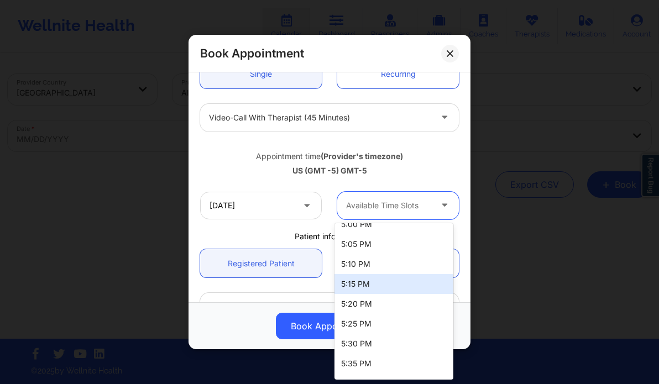
click at [362, 287] on div "5:15 PM" at bounding box center [394, 284] width 119 height 20
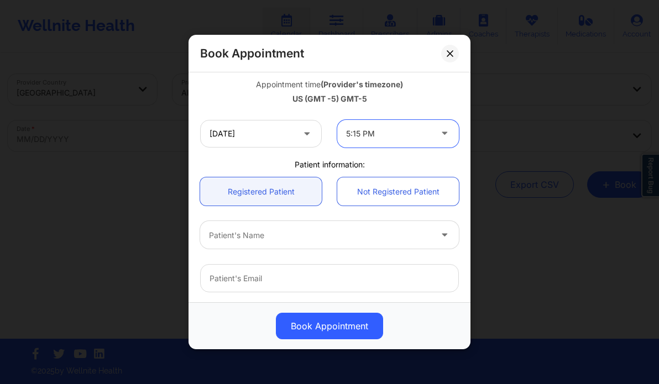
scroll to position [221, 0]
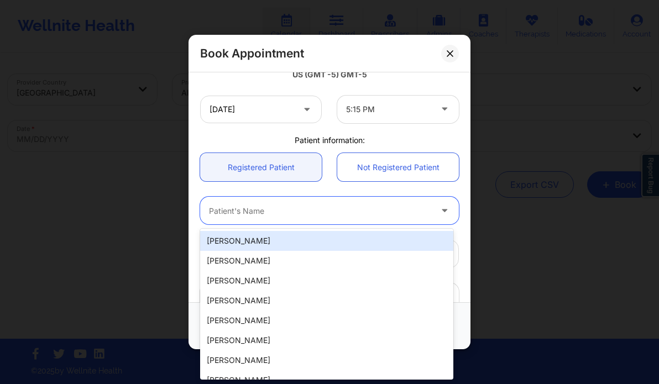
click at [247, 209] on div at bounding box center [320, 211] width 222 height 13
paste input "[PERSON_NAME]"
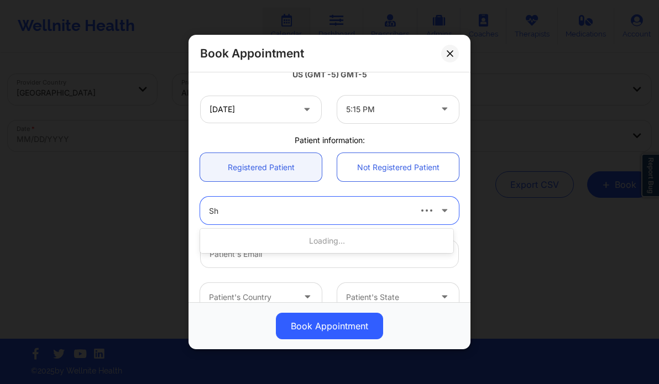
type input "S"
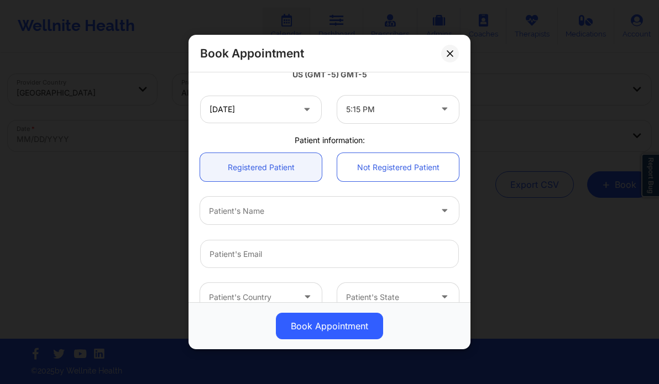
click at [431, 69] on div "Book Appointment" at bounding box center [330, 54] width 282 height 38
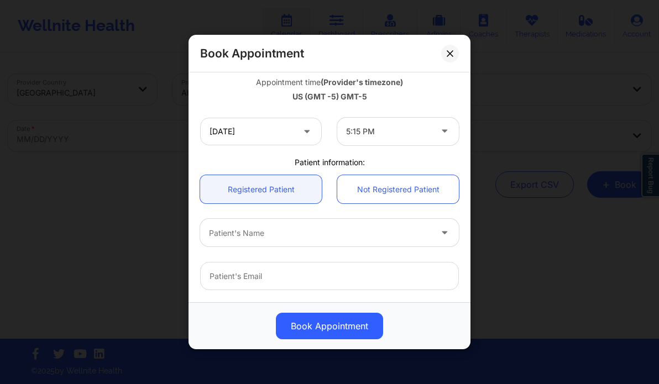
scroll to position [201, 0]
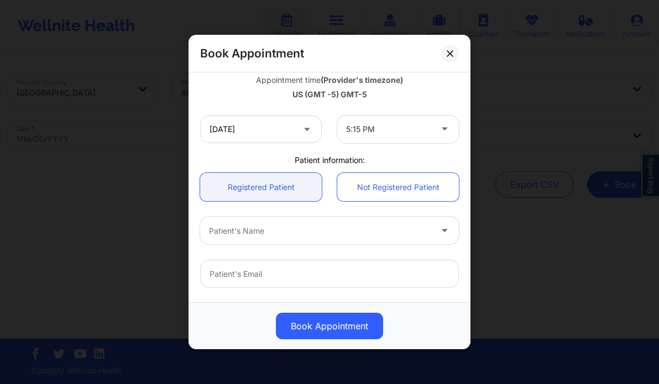
click at [321, 230] on div at bounding box center [320, 230] width 222 height 13
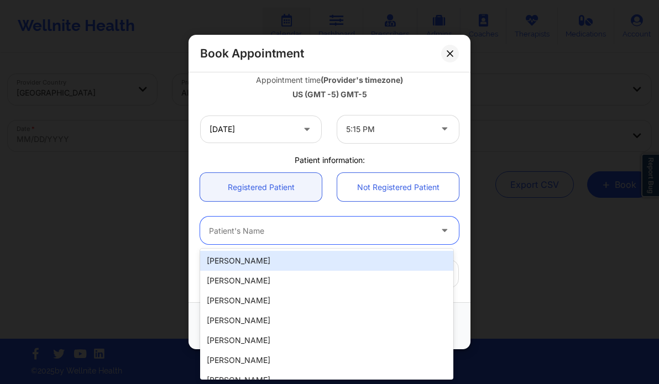
paste input "[PERSON_NAME]"
type input "[PERSON_NAME]"
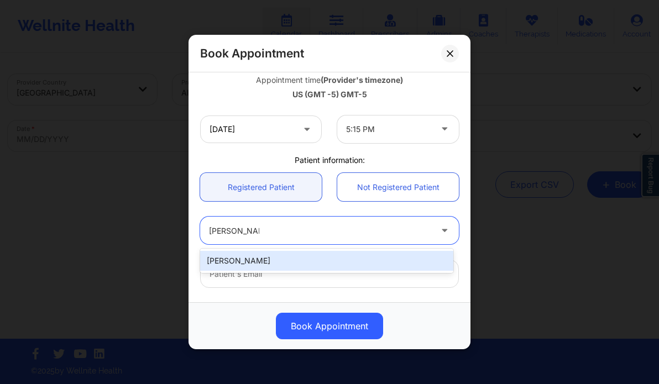
click at [283, 255] on div "[PERSON_NAME]" at bounding box center [326, 261] width 253 height 20
type input "[EMAIL_ADDRESS][DOMAIN_NAME]"
type input "+15166687768"
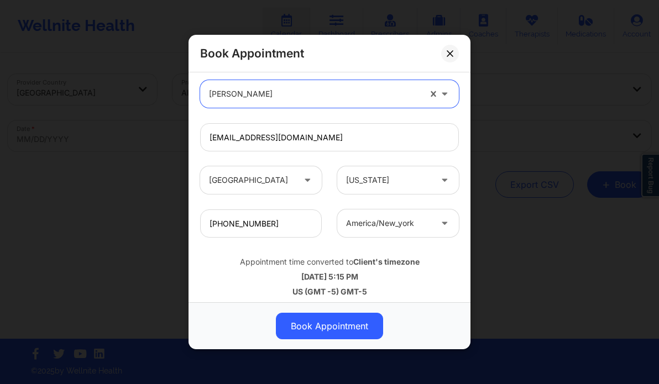
scroll to position [344, 0]
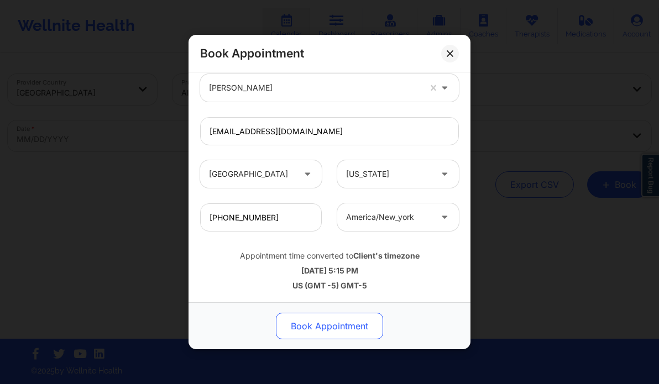
click at [320, 329] on button "Book Appointment" at bounding box center [329, 326] width 107 height 27
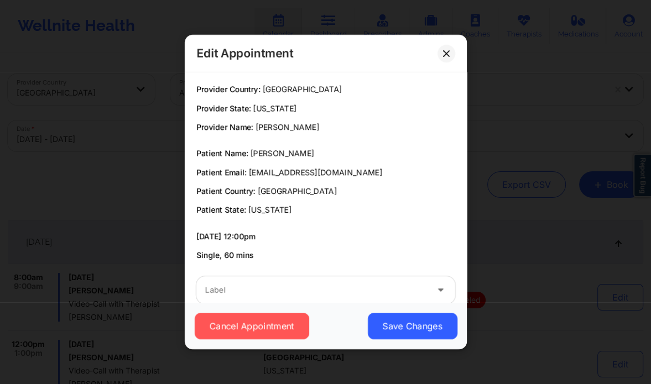
scroll to position [20, 0]
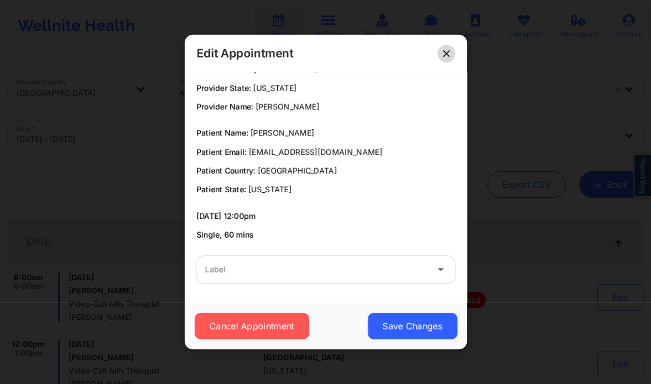
click at [447, 53] on icon at bounding box center [446, 53] width 6 height 6
